Goal: Information Seeking & Learning: Learn about a topic

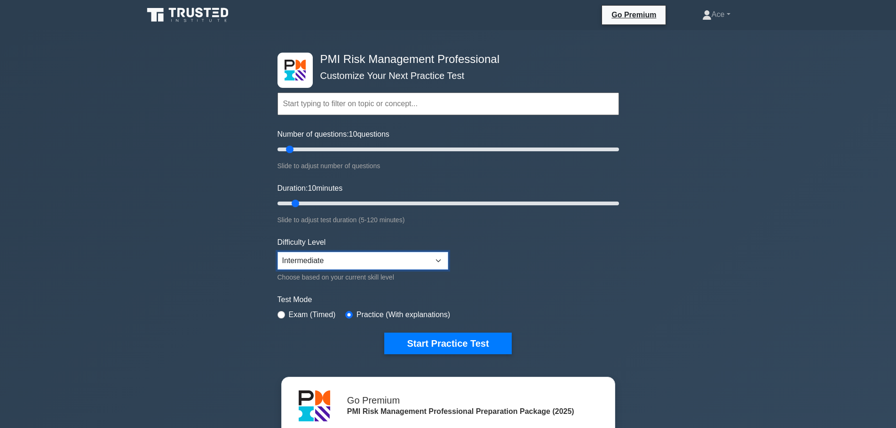
click at [437, 256] on select "Beginner Intermediate Expert" at bounding box center [362, 261] width 171 height 18
select select "expert"
click at [277, 252] on select "Beginner Intermediate Expert" at bounding box center [362, 261] width 171 height 18
click at [465, 341] on button "Start Practice Test" at bounding box center [447, 344] width 127 height 22
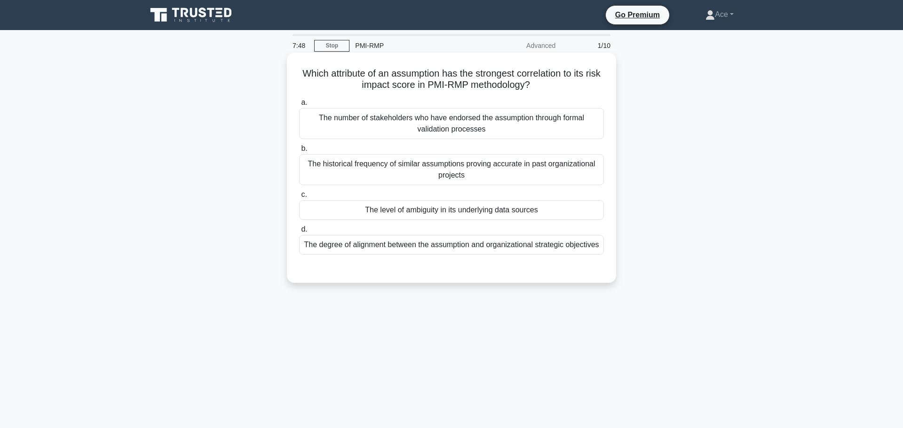
click at [466, 211] on div "The level of ambiguity in its underlying data sources" at bounding box center [451, 210] width 305 height 20
click at [299, 198] on input "c. The level of ambiguity in its underlying data sources" at bounding box center [299, 195] width 0 height 6
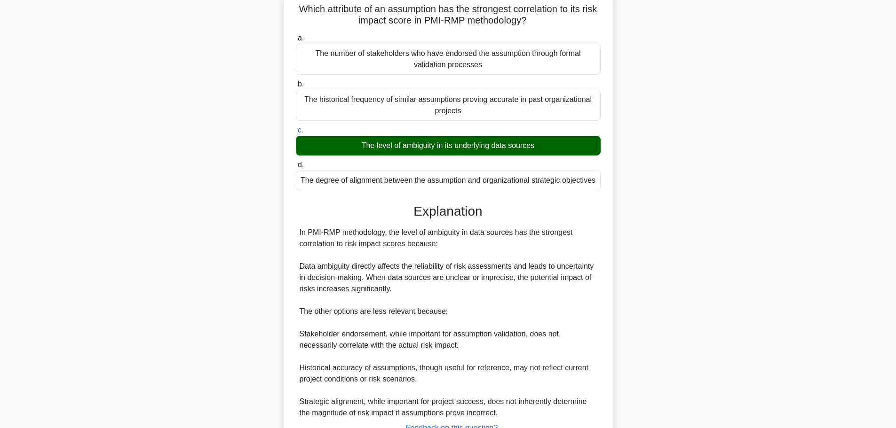
scroll to position [126, 0]
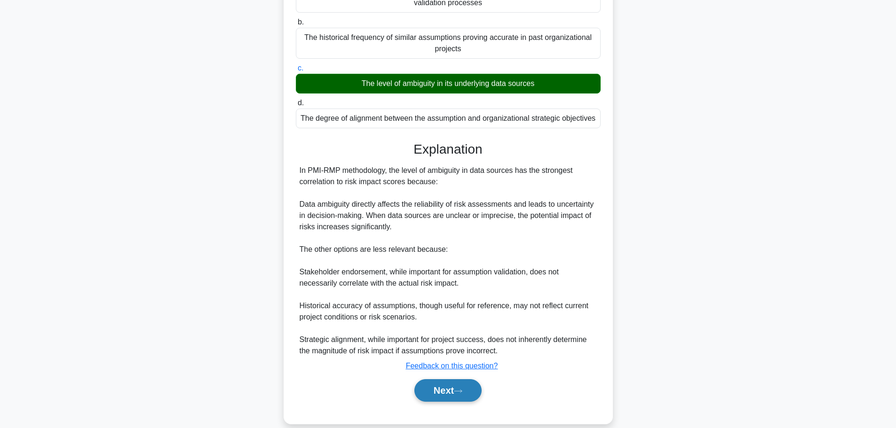
click at [443, 385] on button "Next" at bounding box center [447, 390] width 67 height 23
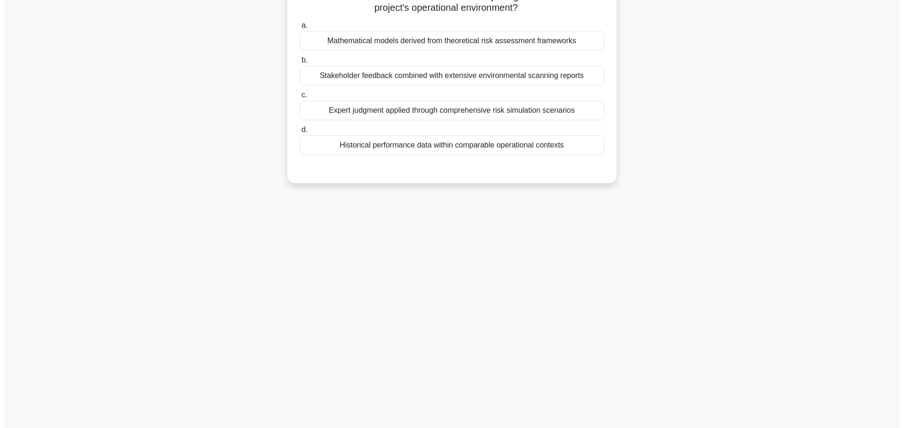
scroll to position [0, 0]
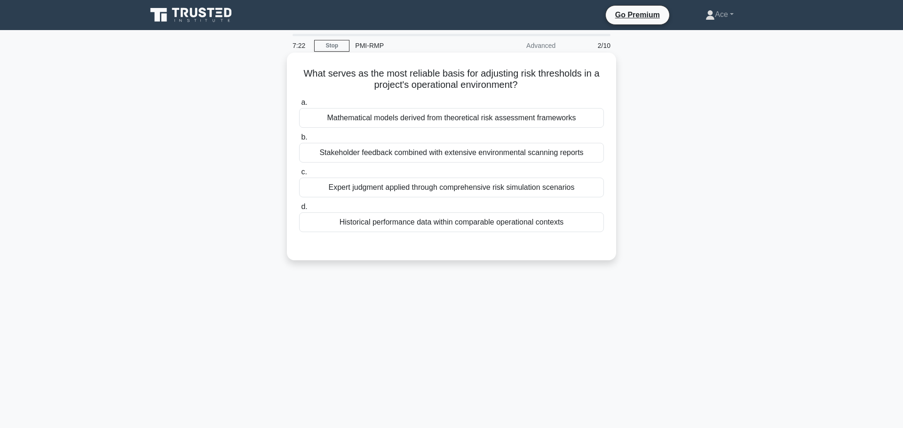
drag, startPoint x: 387, startPoint y: 66, endPoint x: 609, endPoint y: 81, distance: 222.0
click at [609, 81] on div "What serves as the most reliable basis for adjusting risk thresholds in a proje…" at bounding box center [452, 156] width 322 height 200
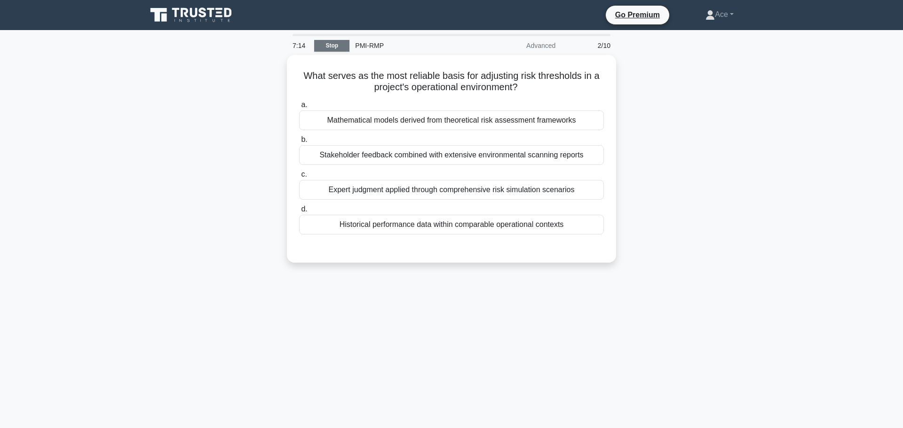
click at [337, 41] on link "Stop" at bounding box center [331, 46] width 35 height 12
